Goal: Information Seeking & Learning: Learn about a topic

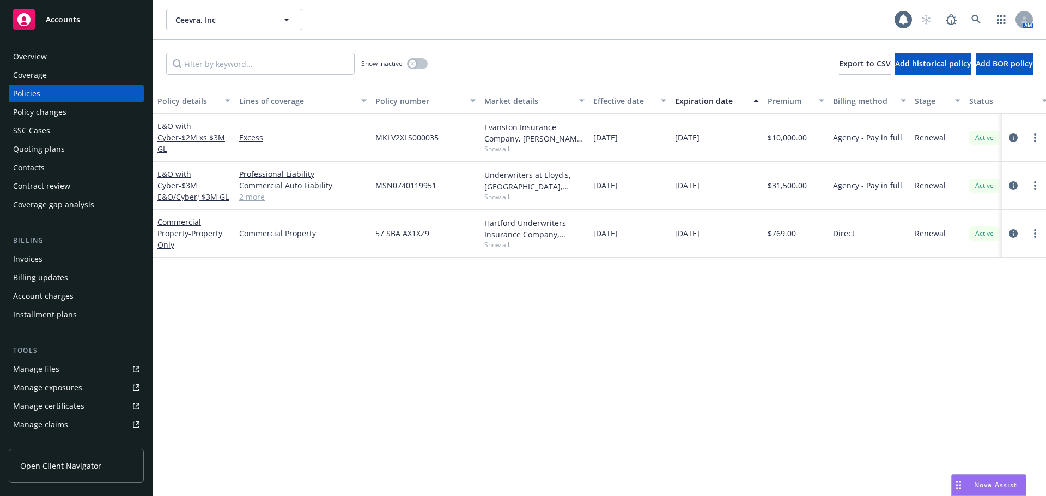
click at [205, 22] on span "Ceevra, Inc" at bounding box center [222, 19] width 94 height 11
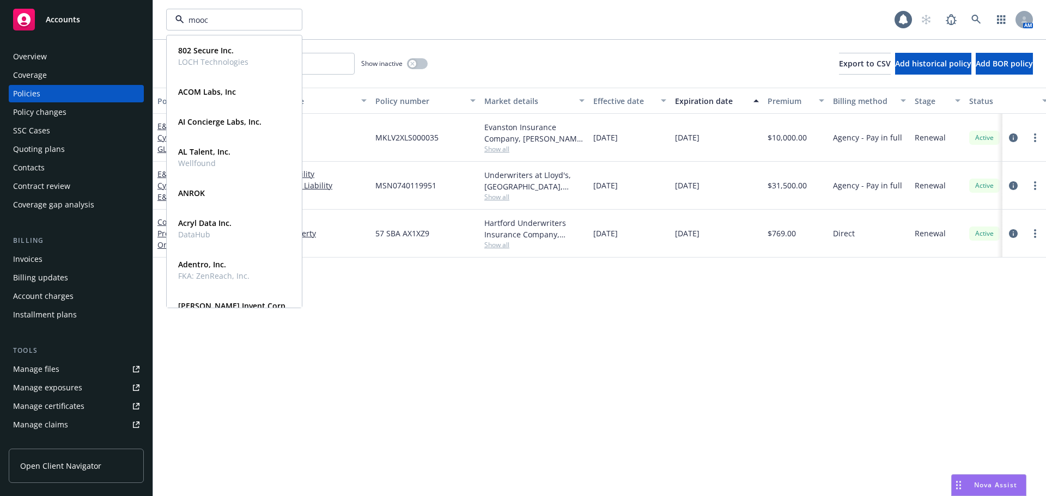
type input "mooco"
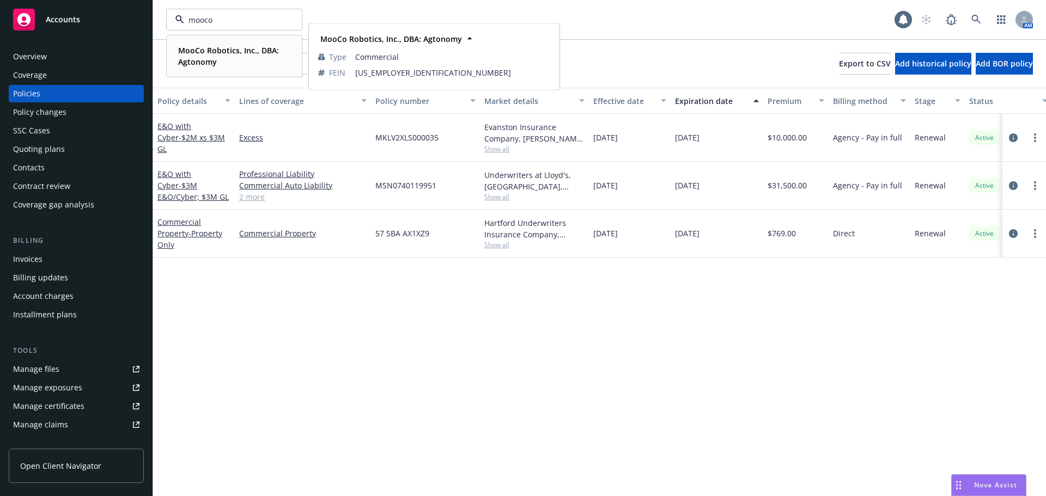
click at [243, 56] on span "MooCo Robotics, Inc., DBA: Agtonomy" at bounding box center [233, 56] width 110 height 23
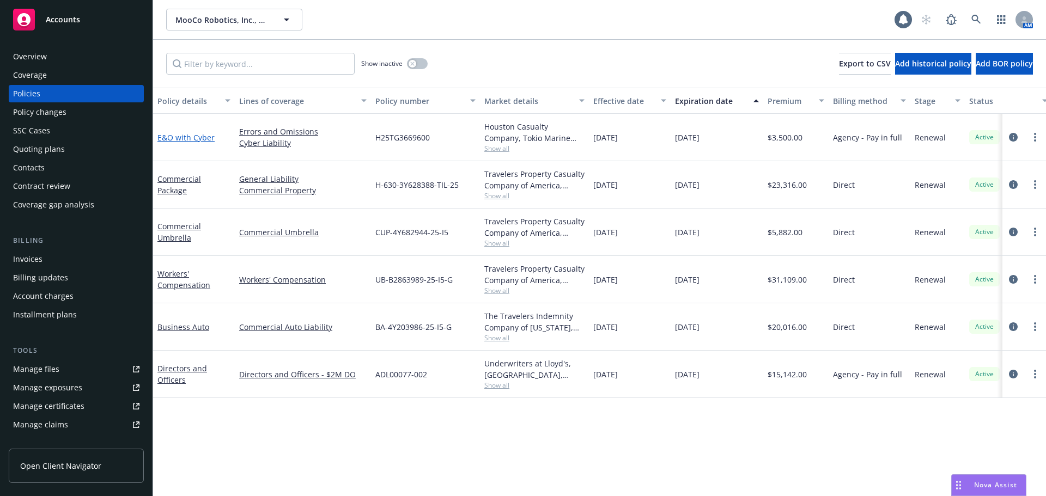
click at [194, 138] on link "E&O with Cyber" at bounding box center [185, 137] width 57 height 10
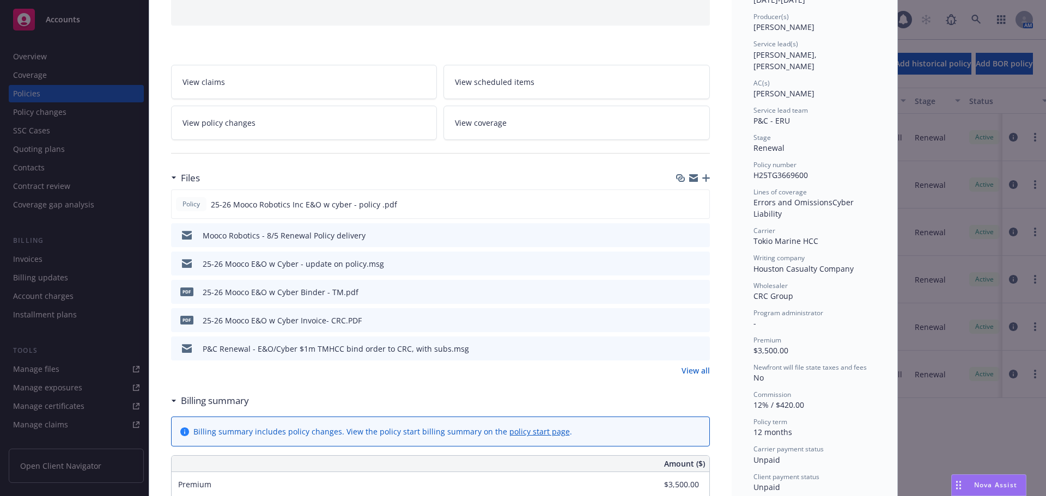
scroll to position [163, 0]
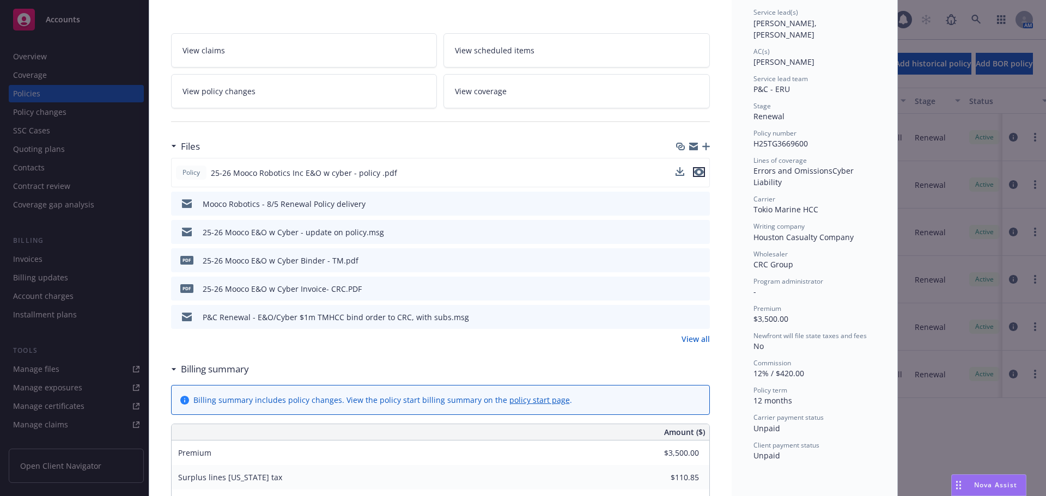
click at [696, 171] on icon "preview file" at bounding box center [699, 172] width 10 height 8
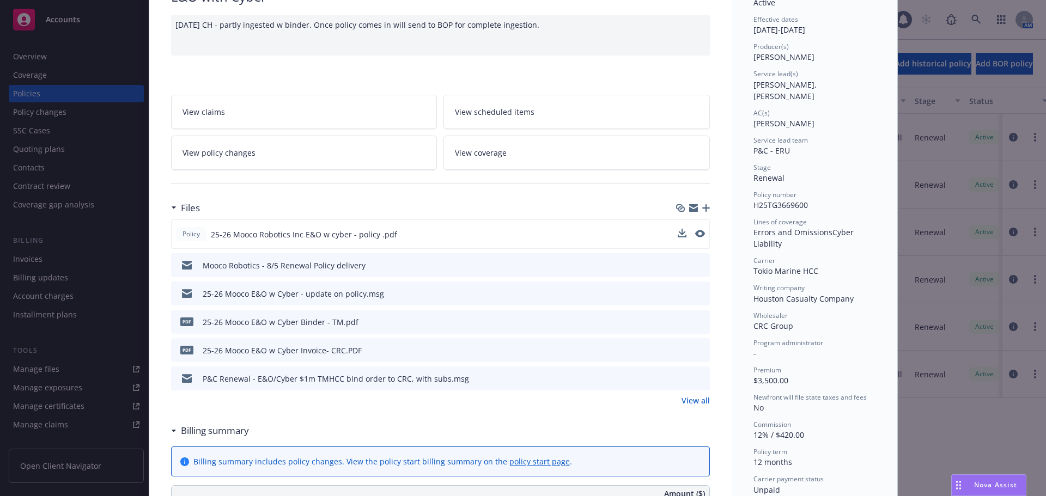
scroll to position [0, 0]
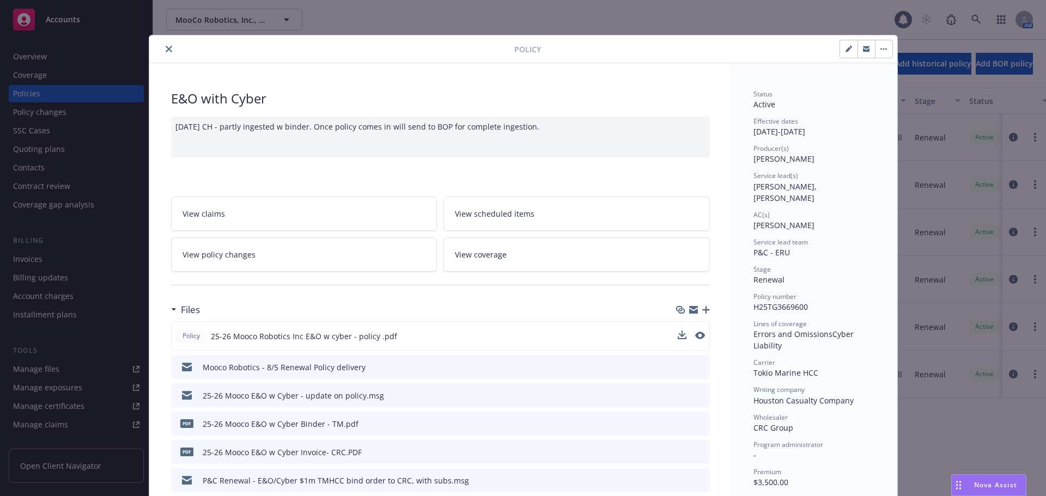
click at [166, 48] on icon "close" at bounding box center [169, 49] width 7 height 7
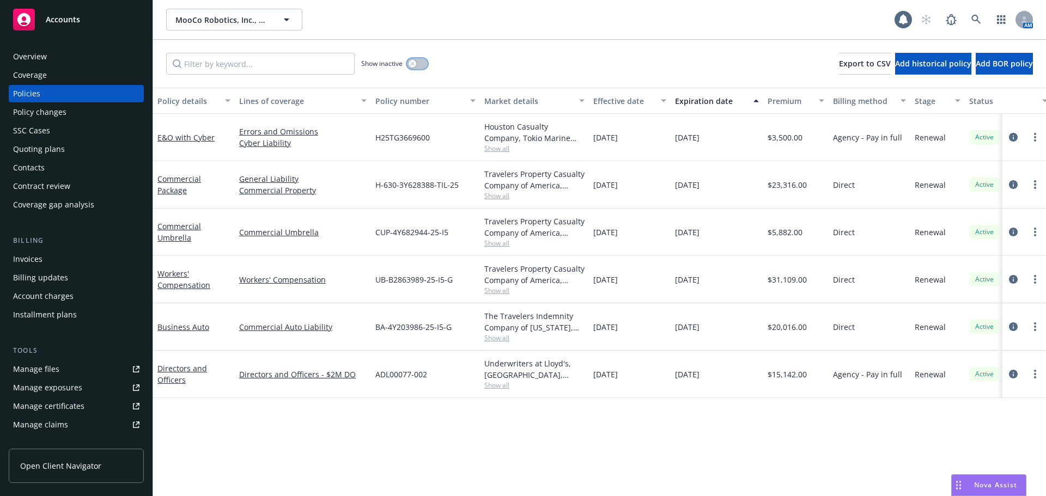
click at [423, 61] on button "button" at bounding box center [417, 63] width 21 height 11
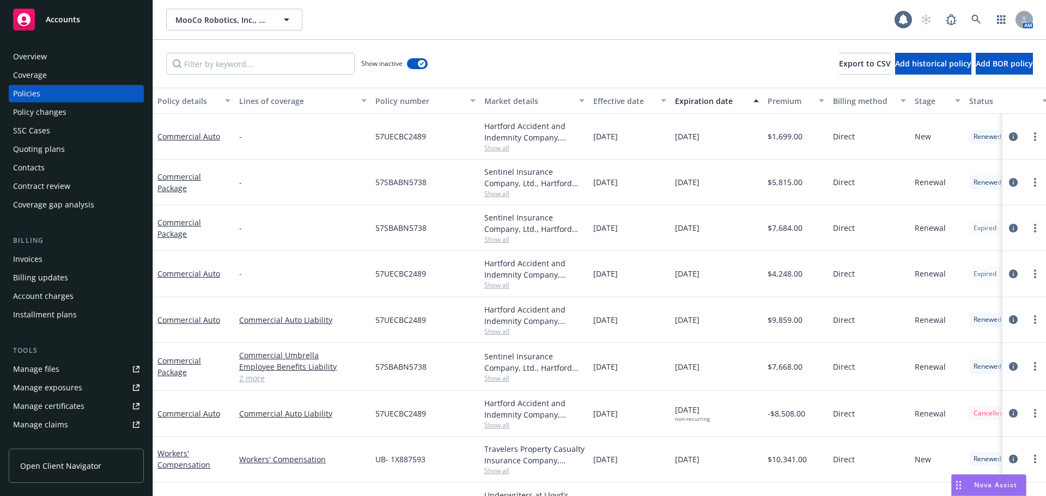
click at [629, 103] on div "Effective date" at bounding box center [623, 100] width 61 height 11
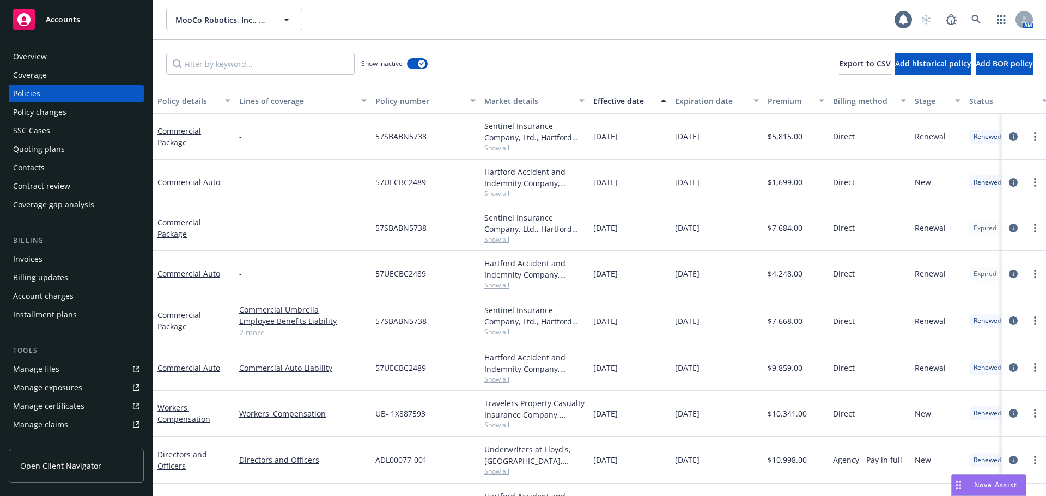
click at [629, 103] on div "Effective date" at bounding box center [623, 100] width 61 height 11
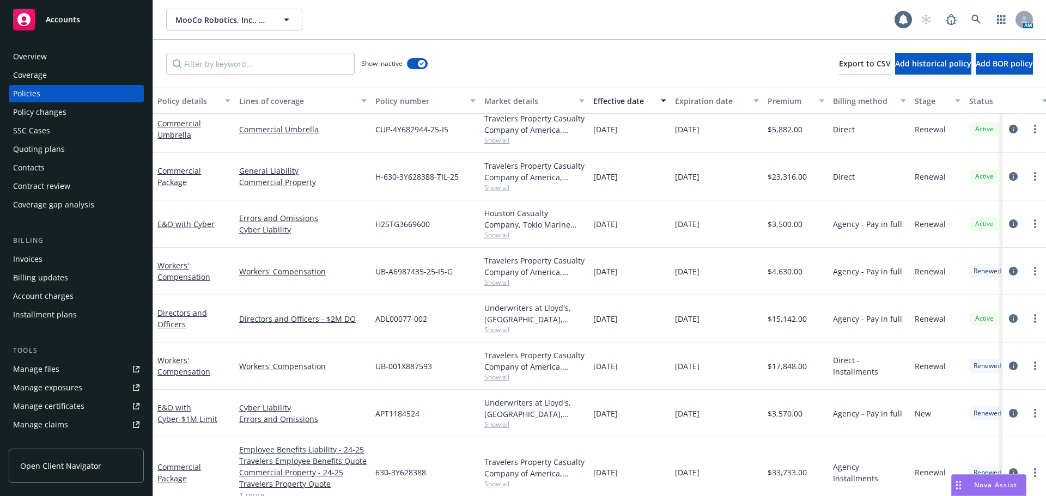
scroll to position [163, 0]
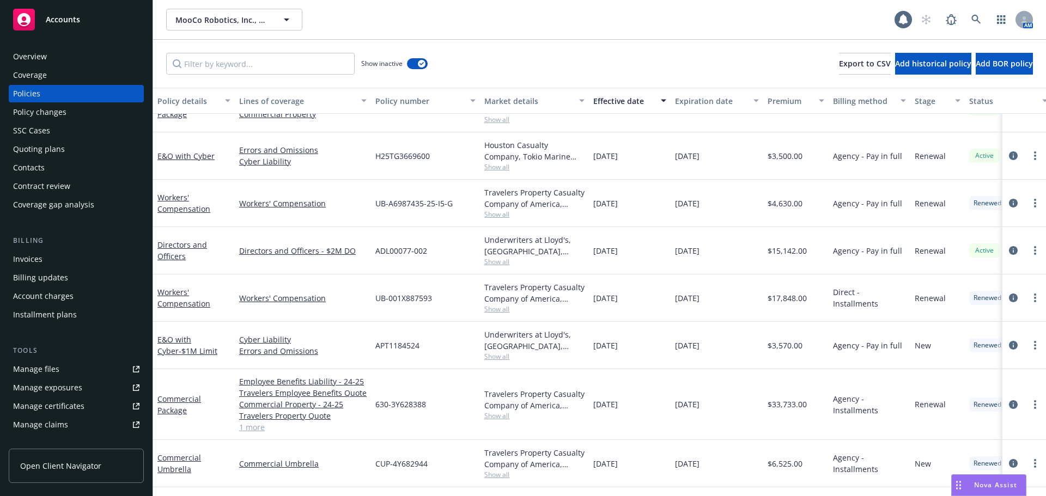
click at [639, 15] on div "MooCo Robotics, Inc., DBA: Agtonomy MooCo Robotics, Inc., DBA: Agtonomy" at bounding box center [530, 20] width 728 height 22
